Goal: Task Accomplishment & Management: Complete application form

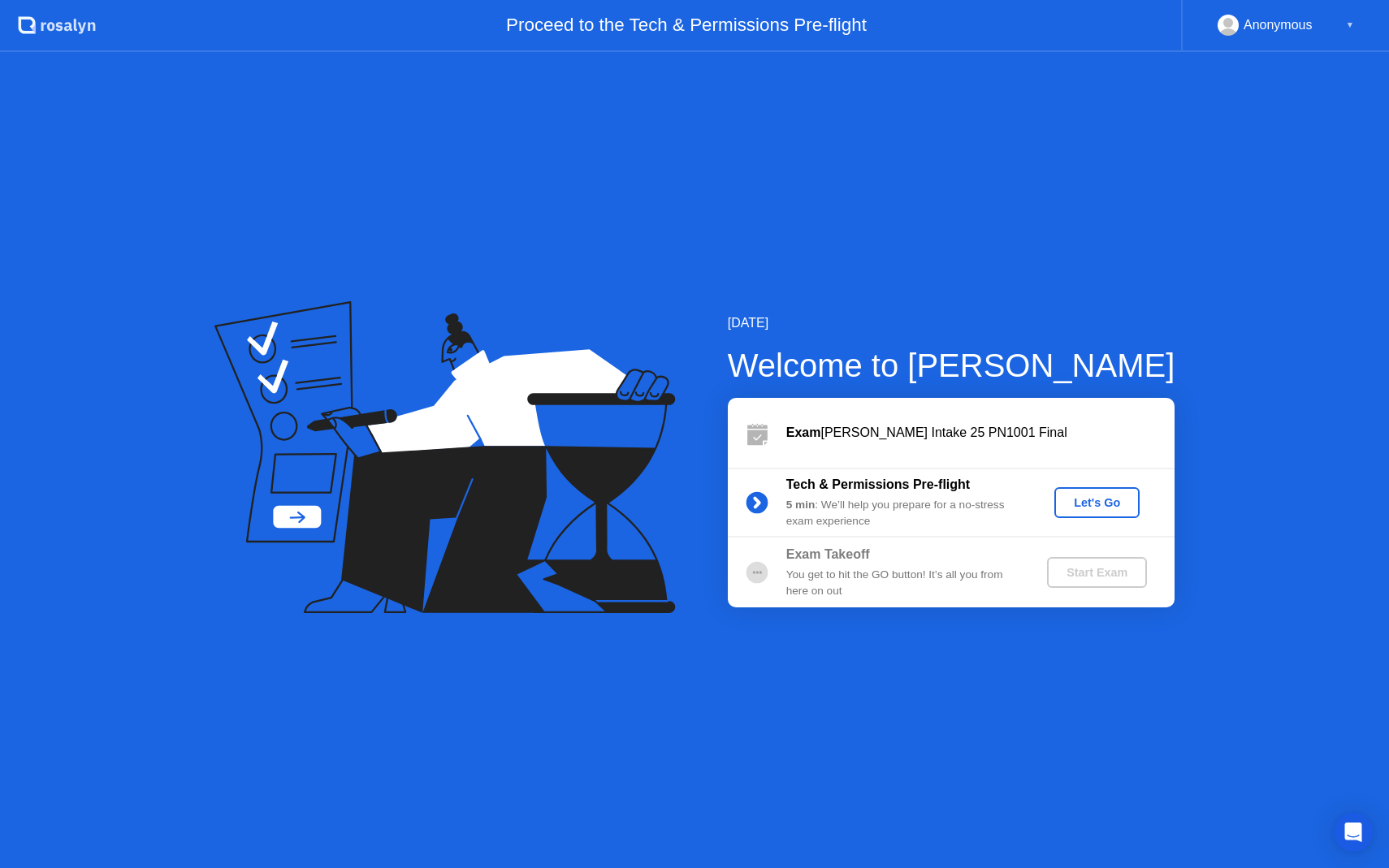
click at [1099, 509] on div "Let's Go" at bounding box center [1097, 502] width 73 height 13
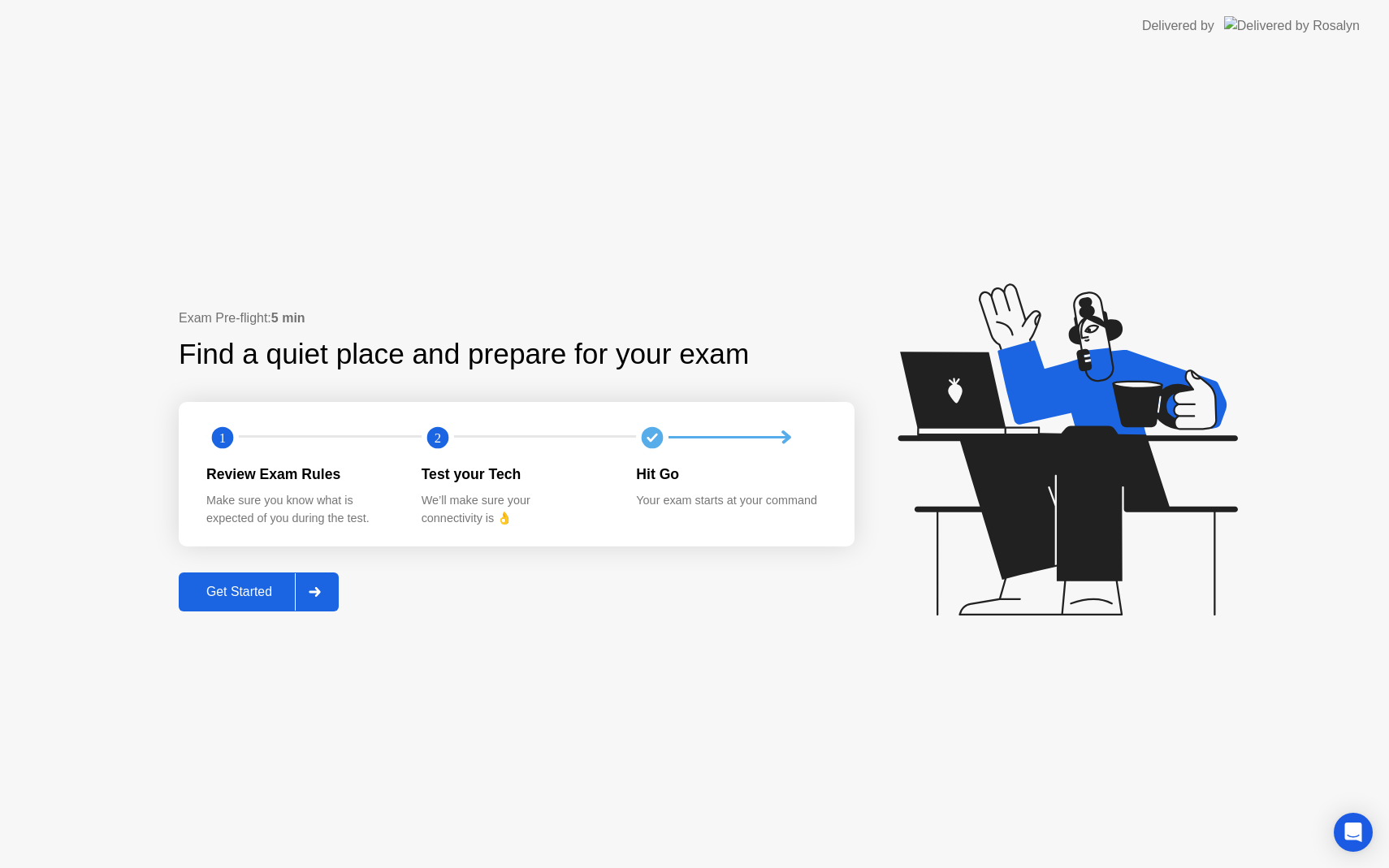
click at [317, 596] on icon at bounding box center [314, 592] width 12 height 9
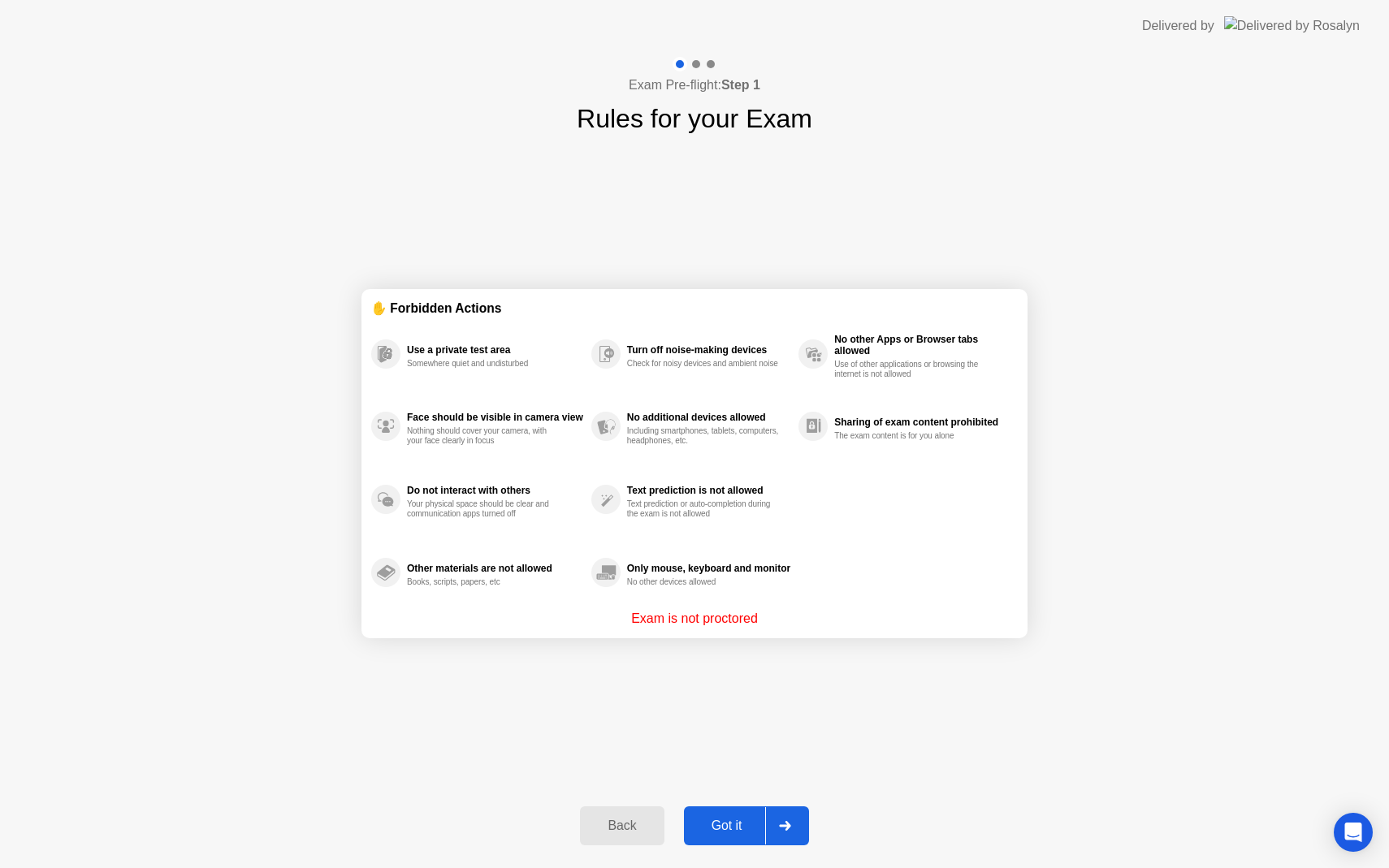
click at [782, 824] on icon at bounding box center [785, 826] width 11 height 9
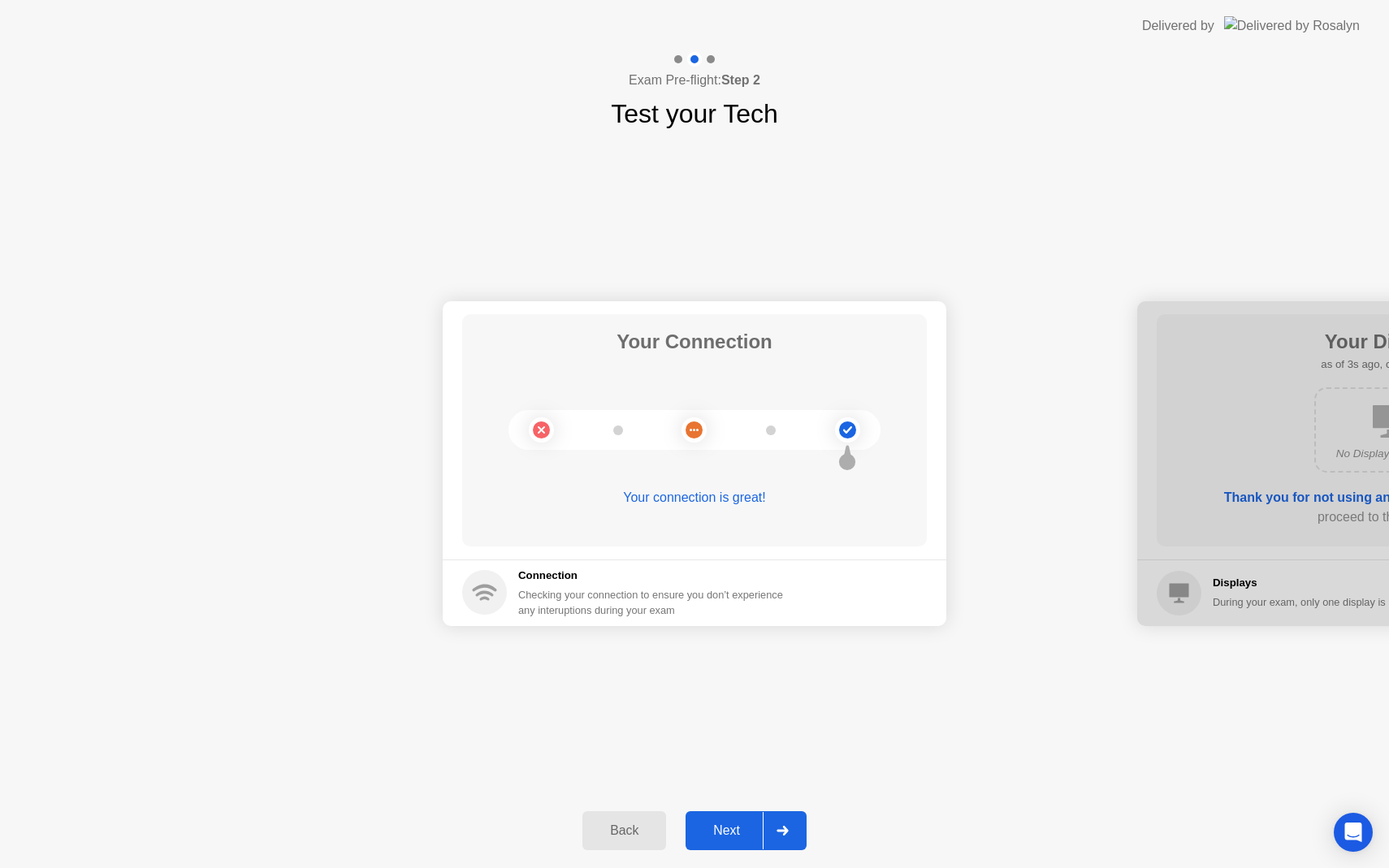
click at [792, 836] on div at bounding box center [782, 830] width 39 height 38
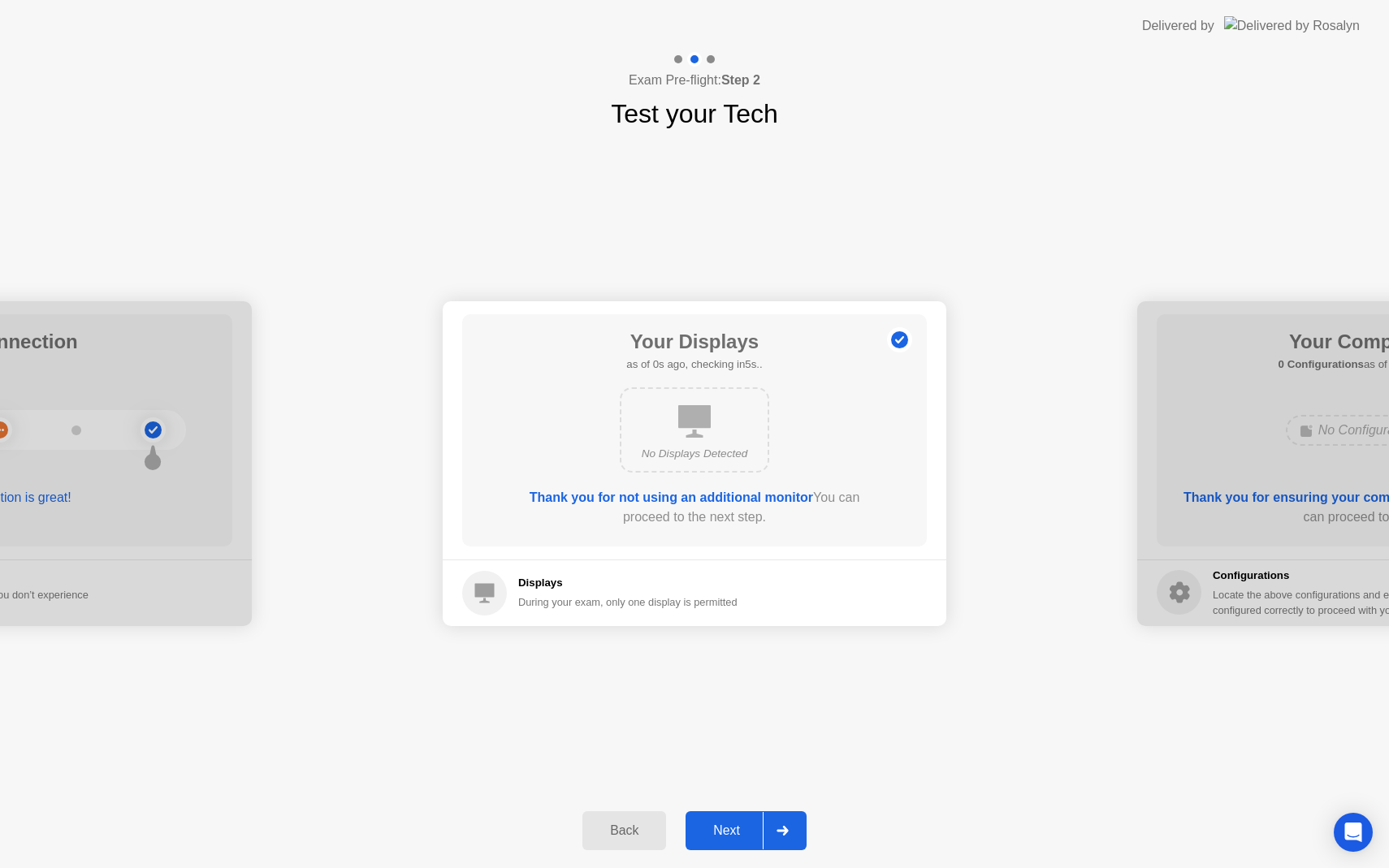
click at [792, 836] on div at bounding box center [782, 830] width 39 height 38
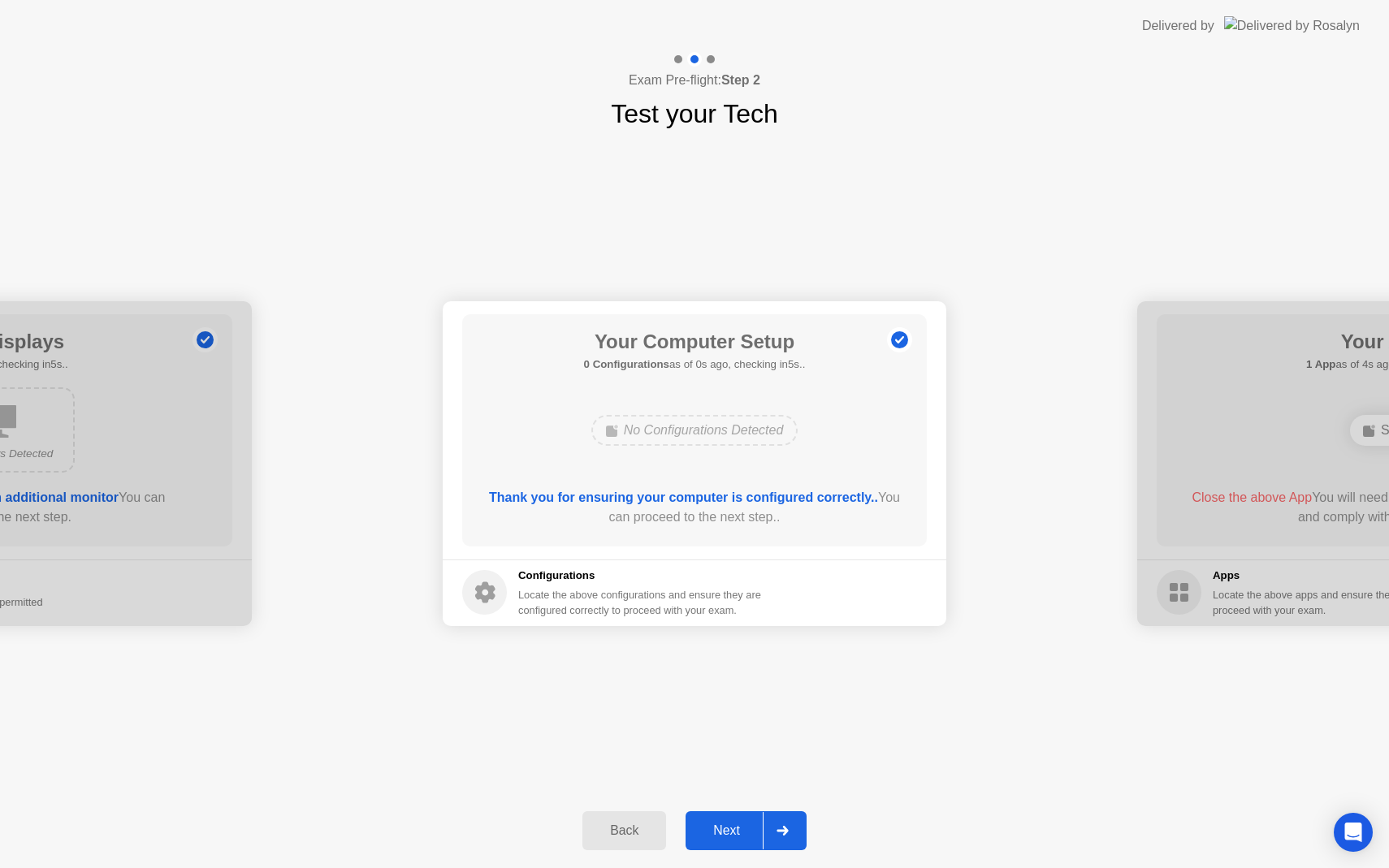
click at [792, 836] on div at bounding box center [782, 830] width 39 height 38
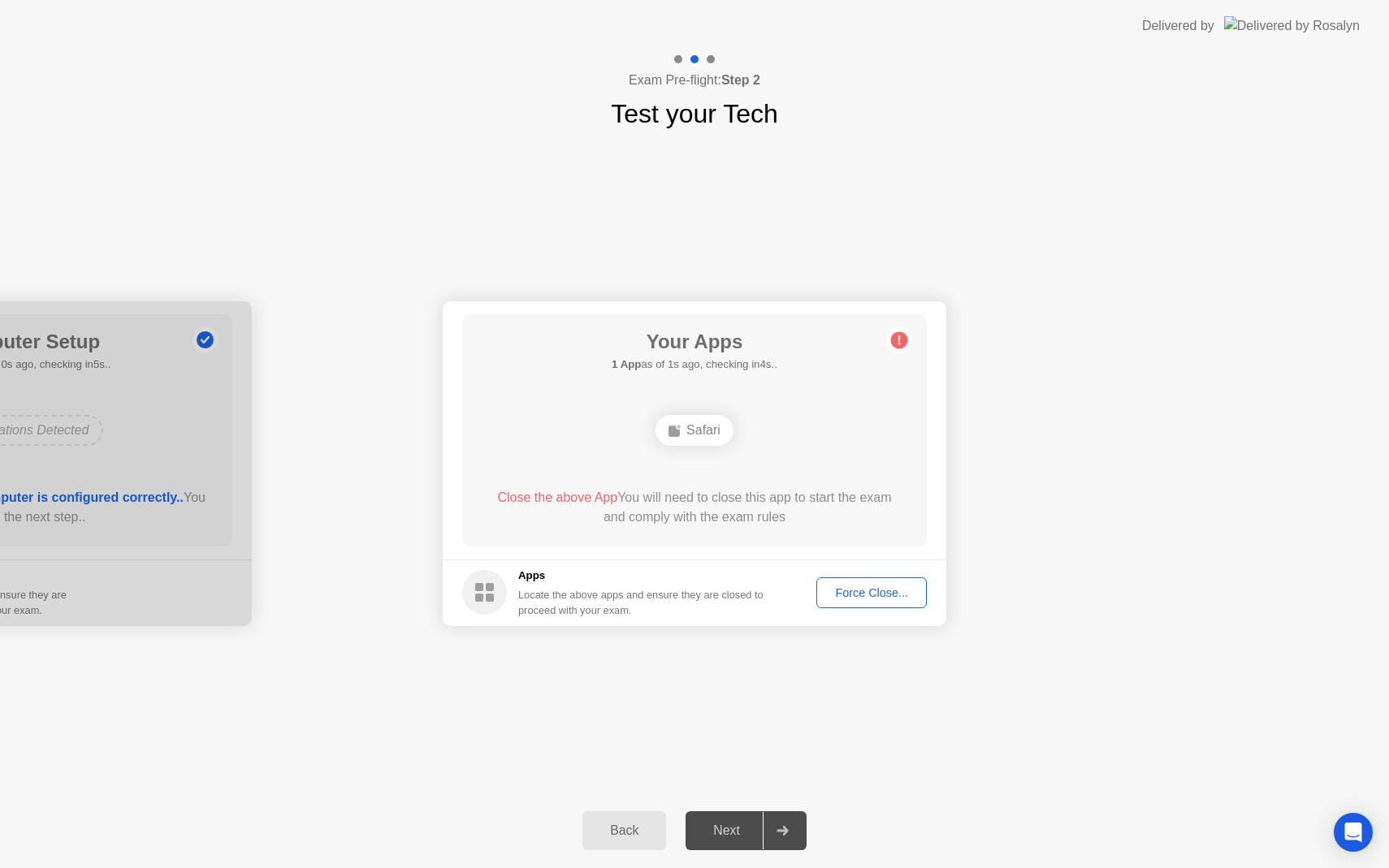
click at [885, 586] on div "Force Close..." at bounding box center [871, 593] width 99 height 13
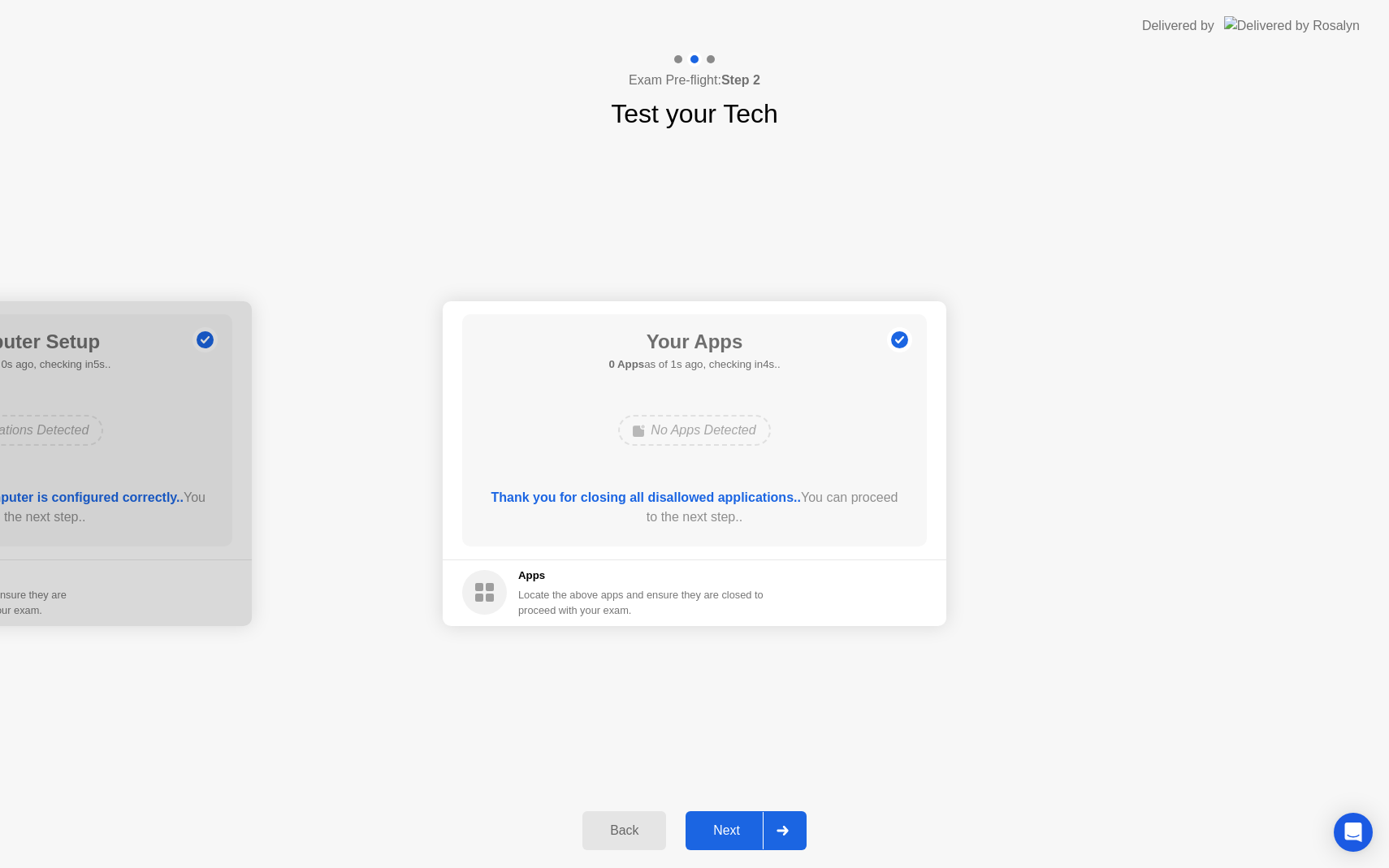
click at [792, 829] on div at bounding box center [782, 830] width 39 height 38
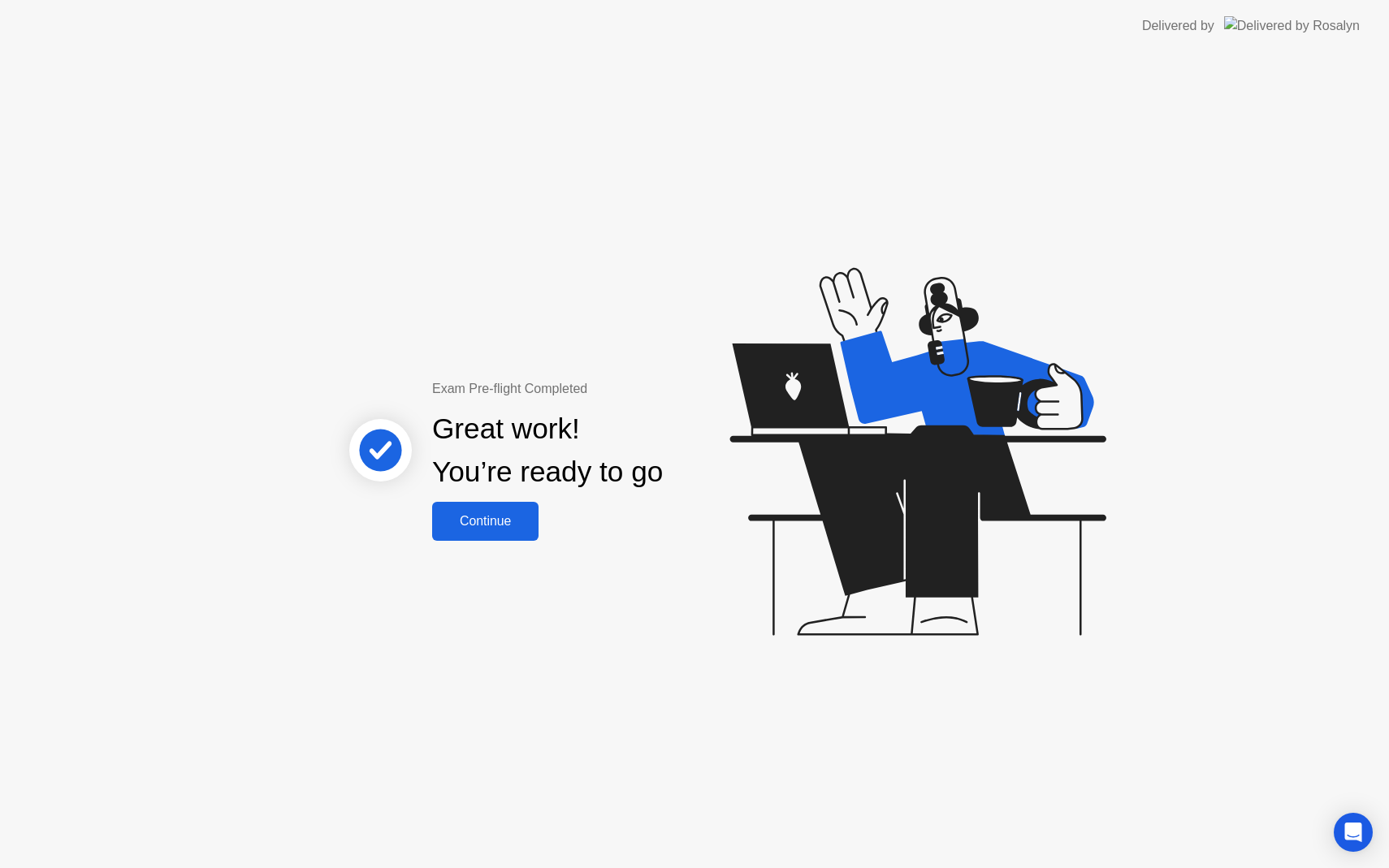
click at [496, 517] on div "Continue" at bounding box center [485, 521] width 96 height 15
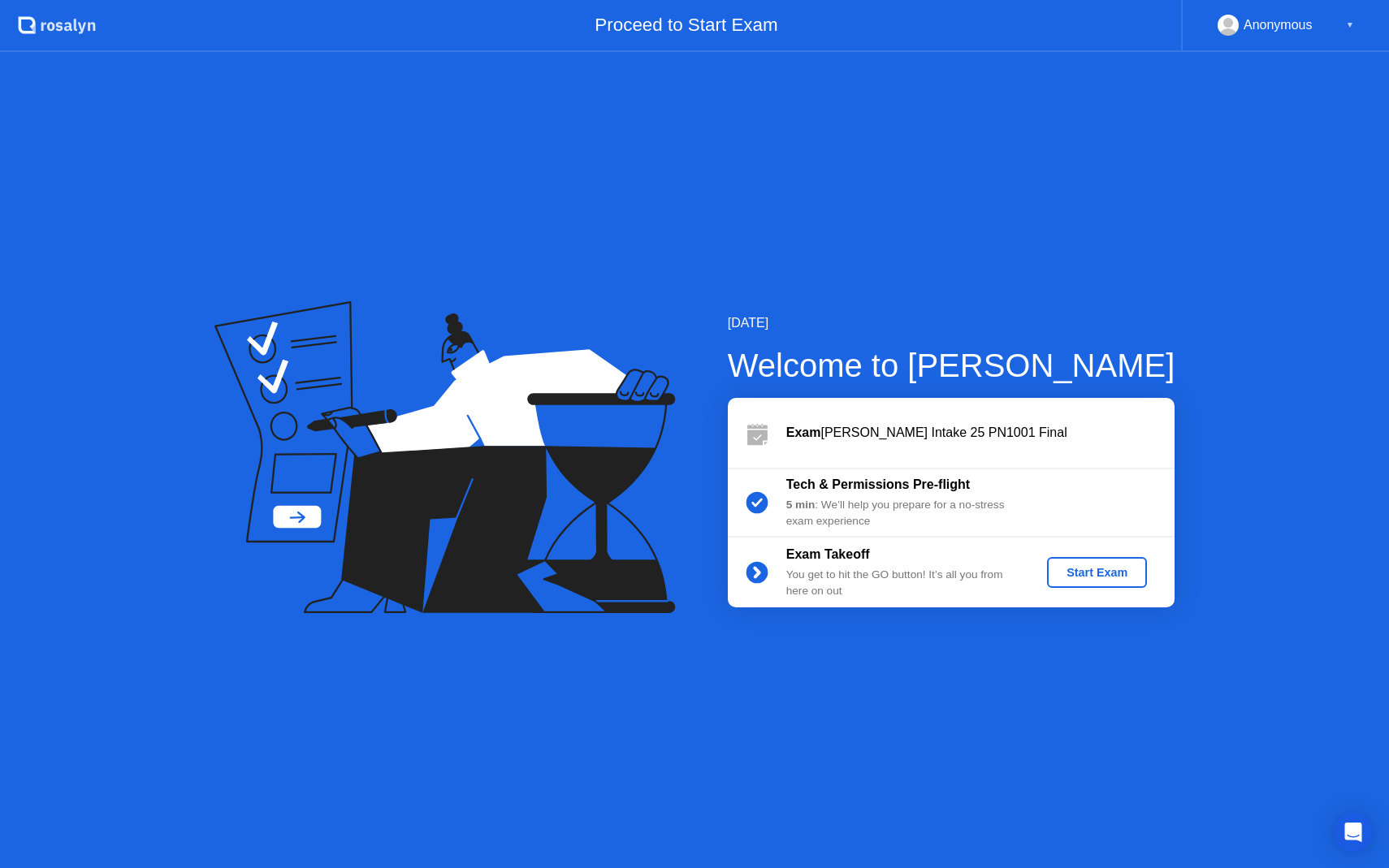
click at [1089, 568] on div "Start Exam" at bounding box center [1097, 572] width 87 height 13
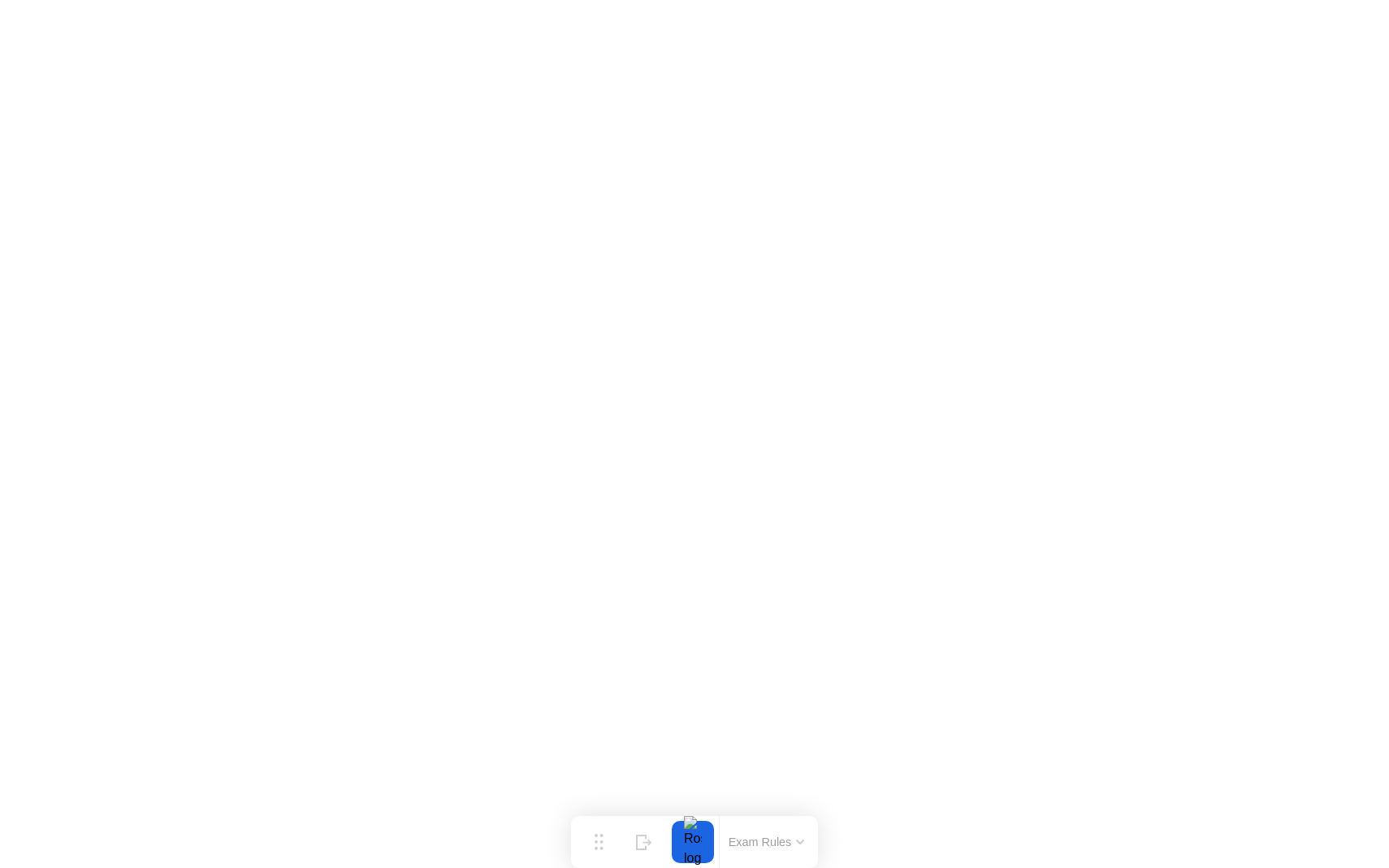
click at [701, 843] on div at bounding box center [693, 842] width 34 height 42
